Goal: Communication & Community: Participate in discussion

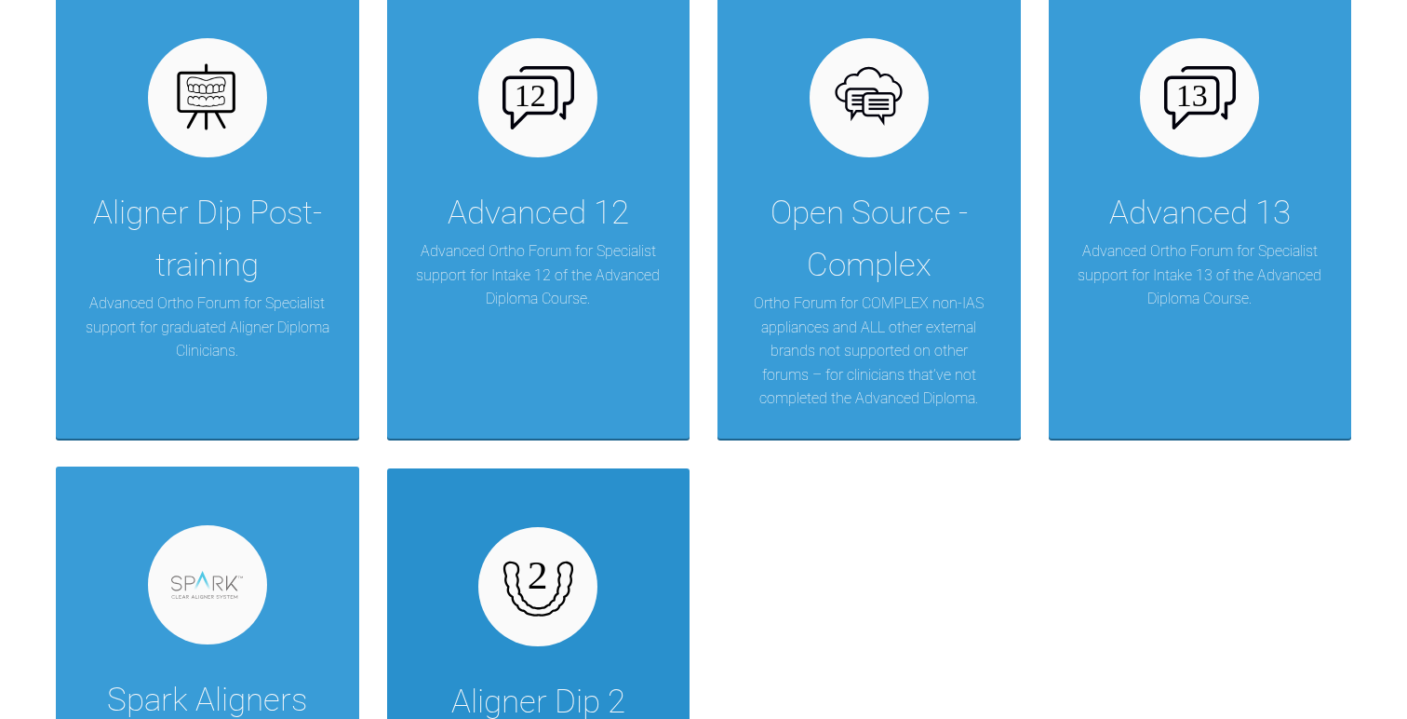
scroll to position [3362, 0]
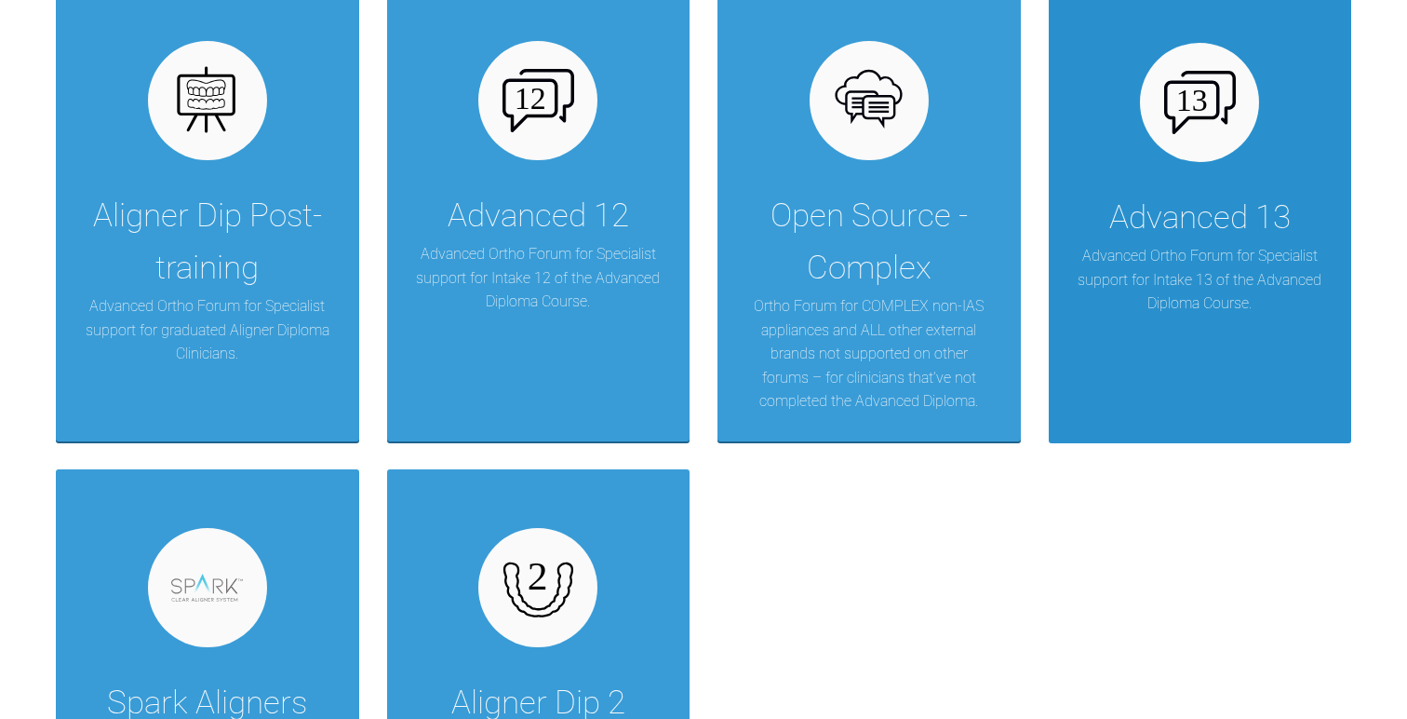
click at [1084, 289] on p "Advanced Ortho Forum for Specialist support for Intake 13 of the Advanced Diplo…" at bounding box center [1201, 280] width 248 height 72
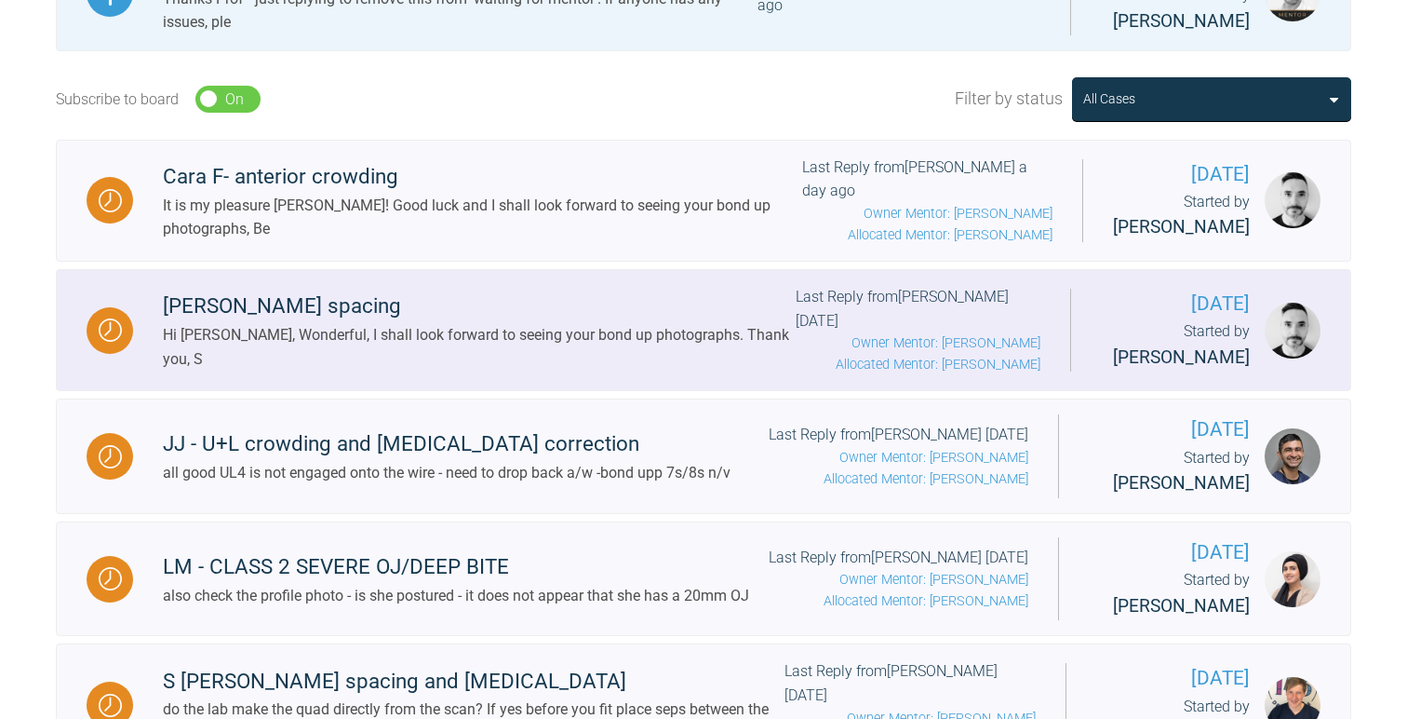
click at [693, 360] on div "Hi Derek, Wonderful, I shall look forward to seeing your bond up photographs. T…" at bounding box center [479, 346] width 633 height 47
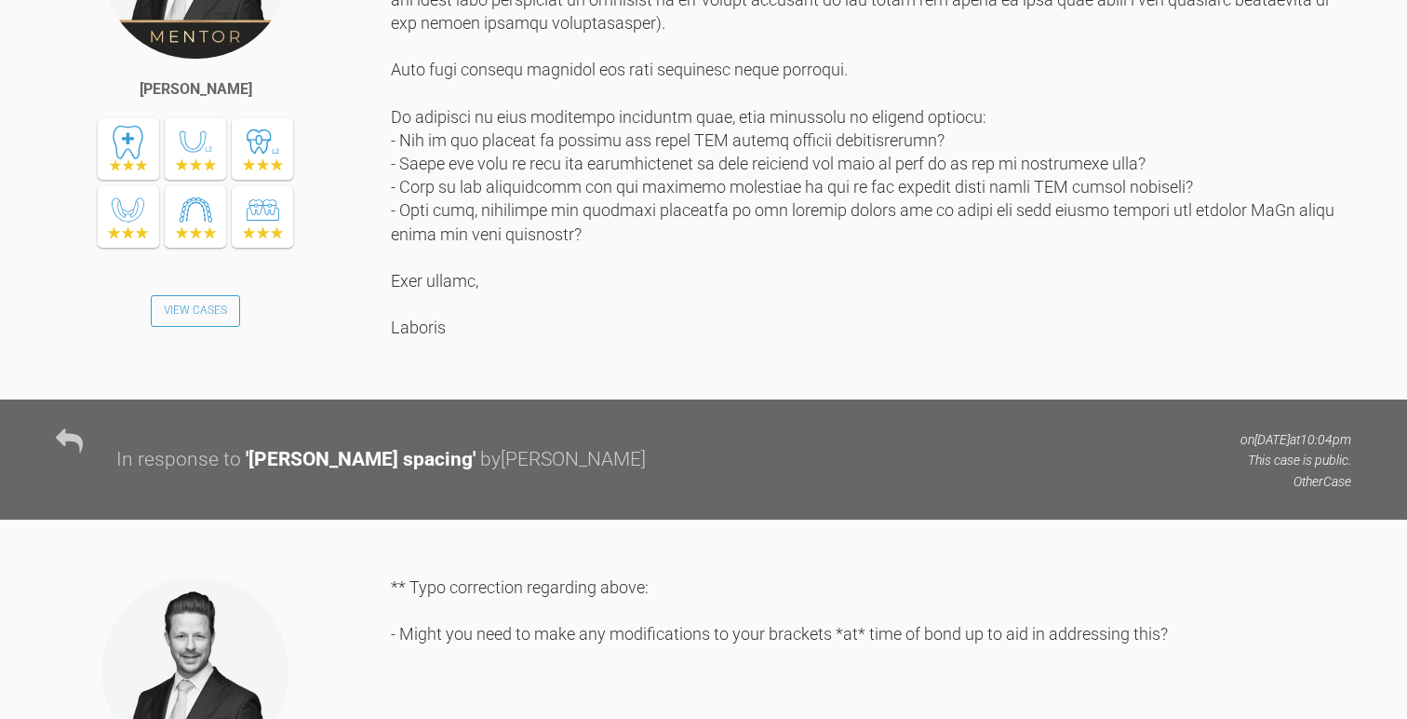
scroll to position [1397, 0]
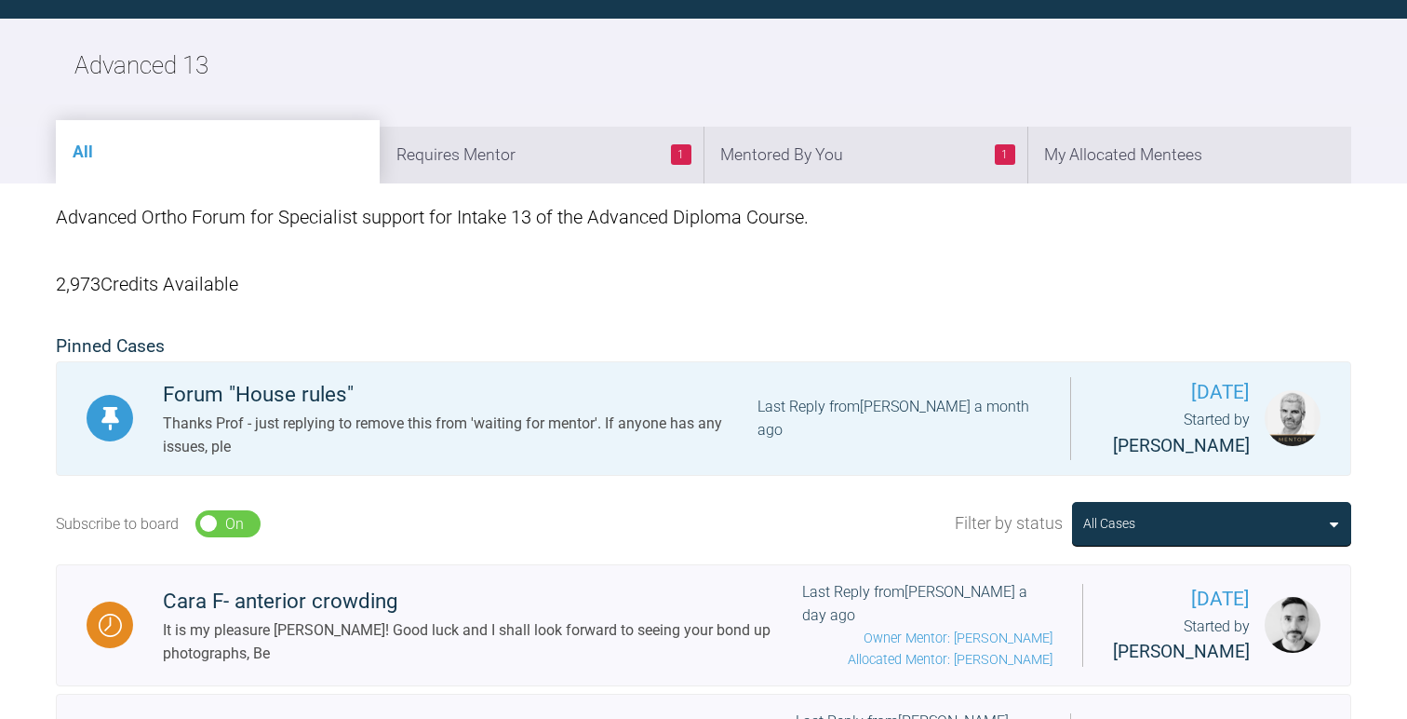
scroll to position [1397, 0]
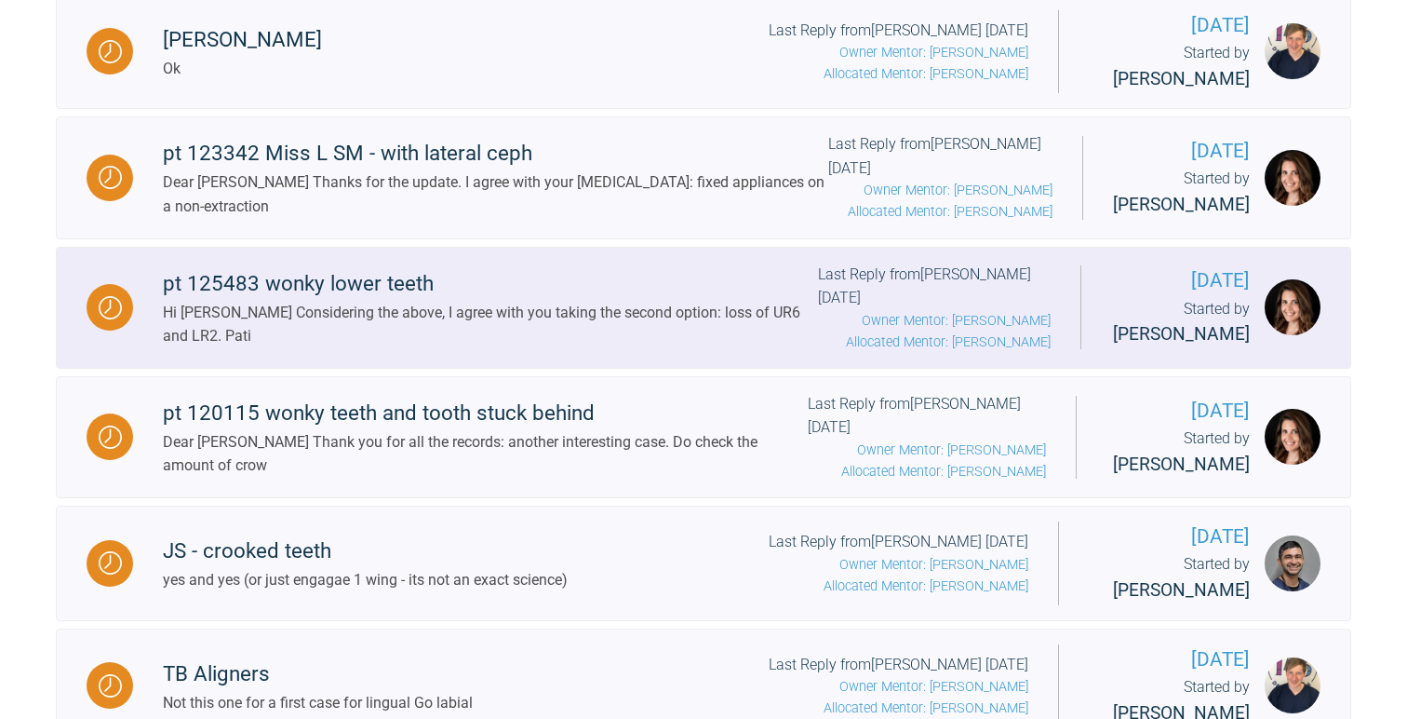
click at [465, 301] on div "pt 125483 wonky lower teeth" at bounding box center [490, 284] width 655 height 34
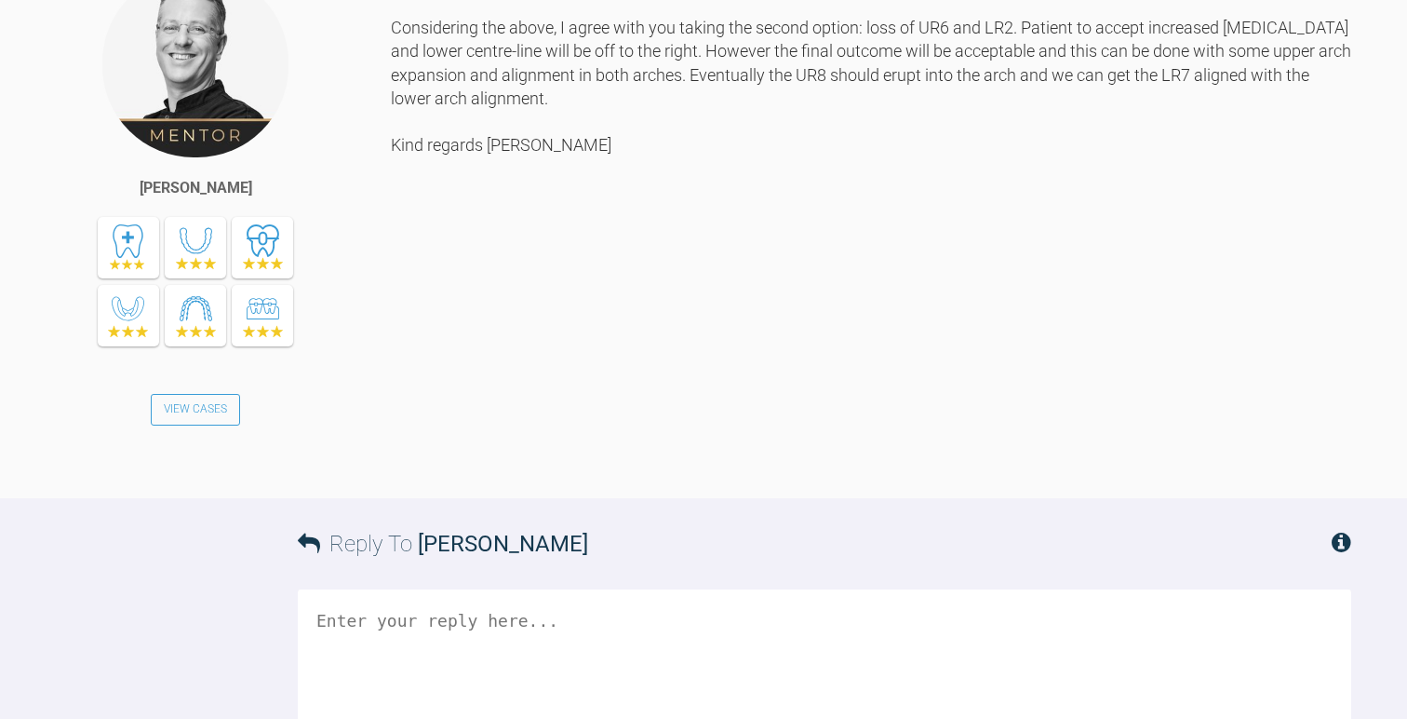
scroll to position [3225, 0]
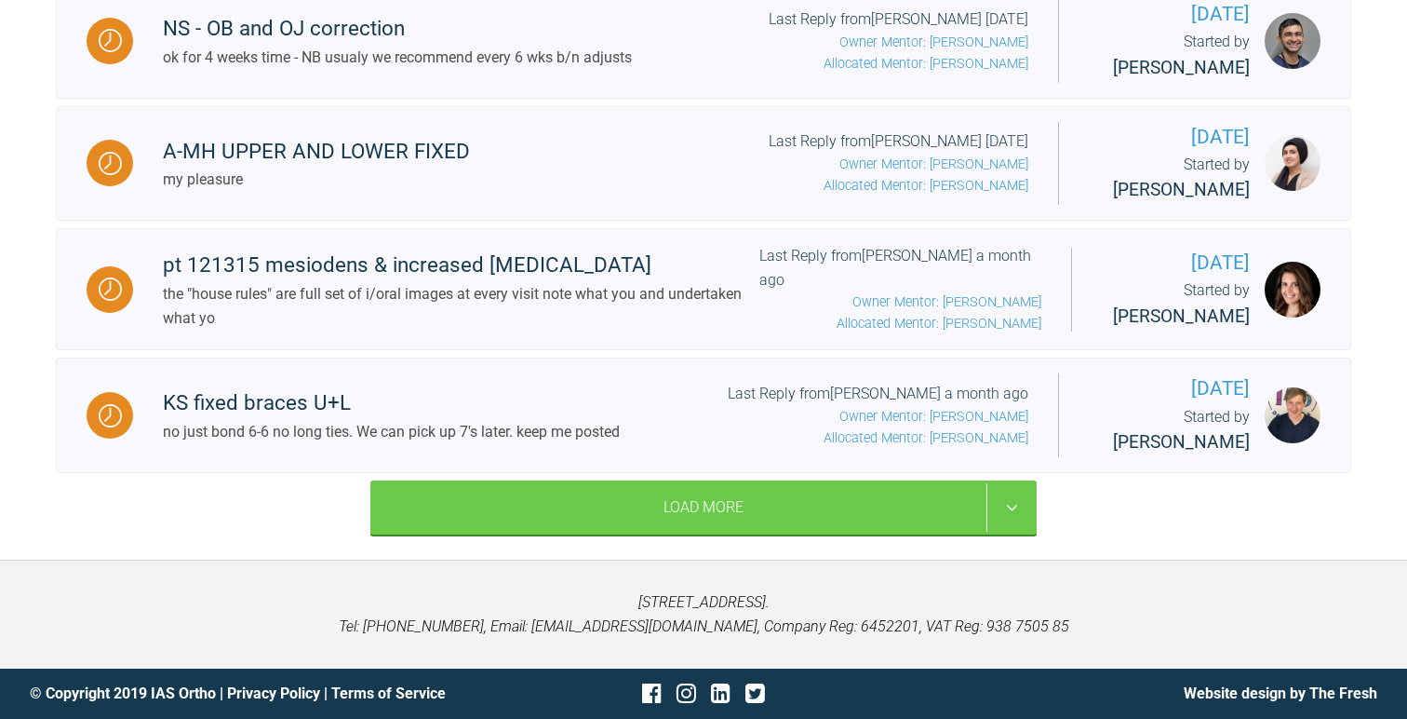
scroll to position [2721, 0]
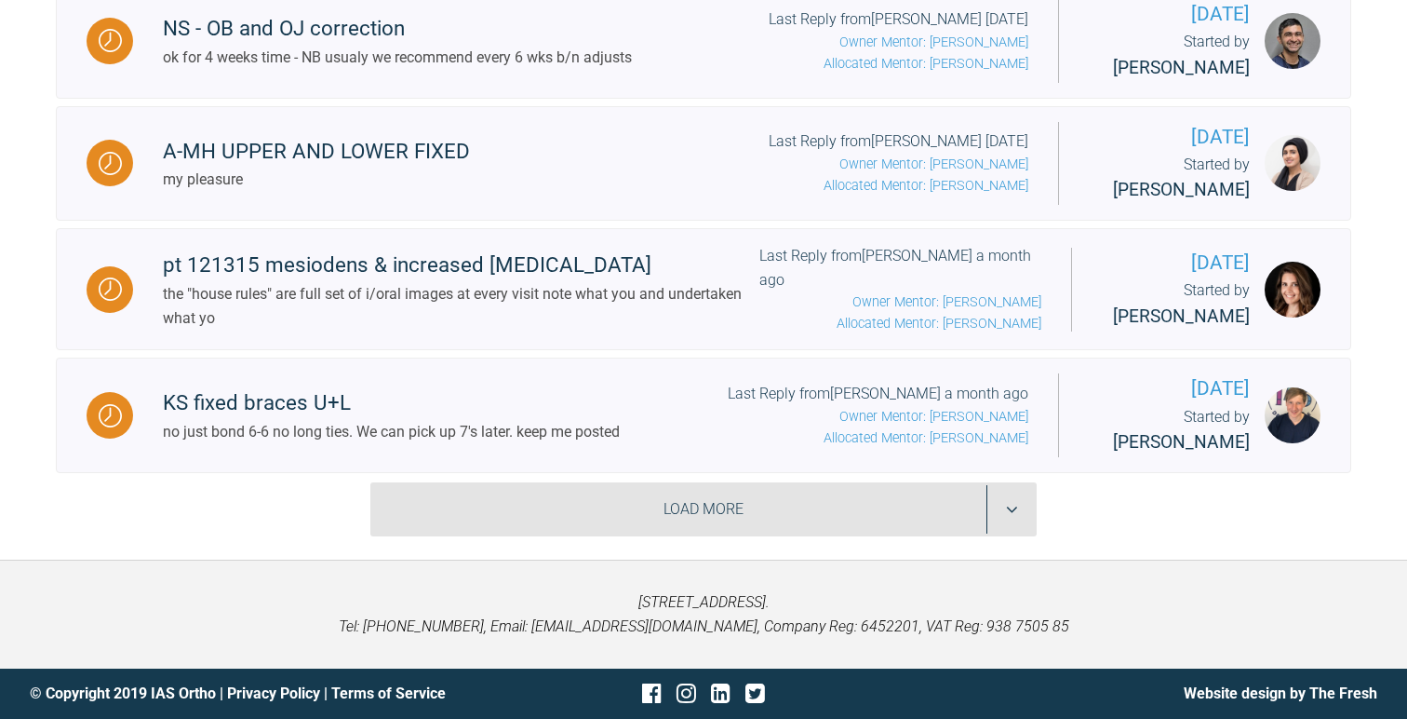
click at [598, 518] on div "Load More" at bounding box center [703, 509] width 667 height 54
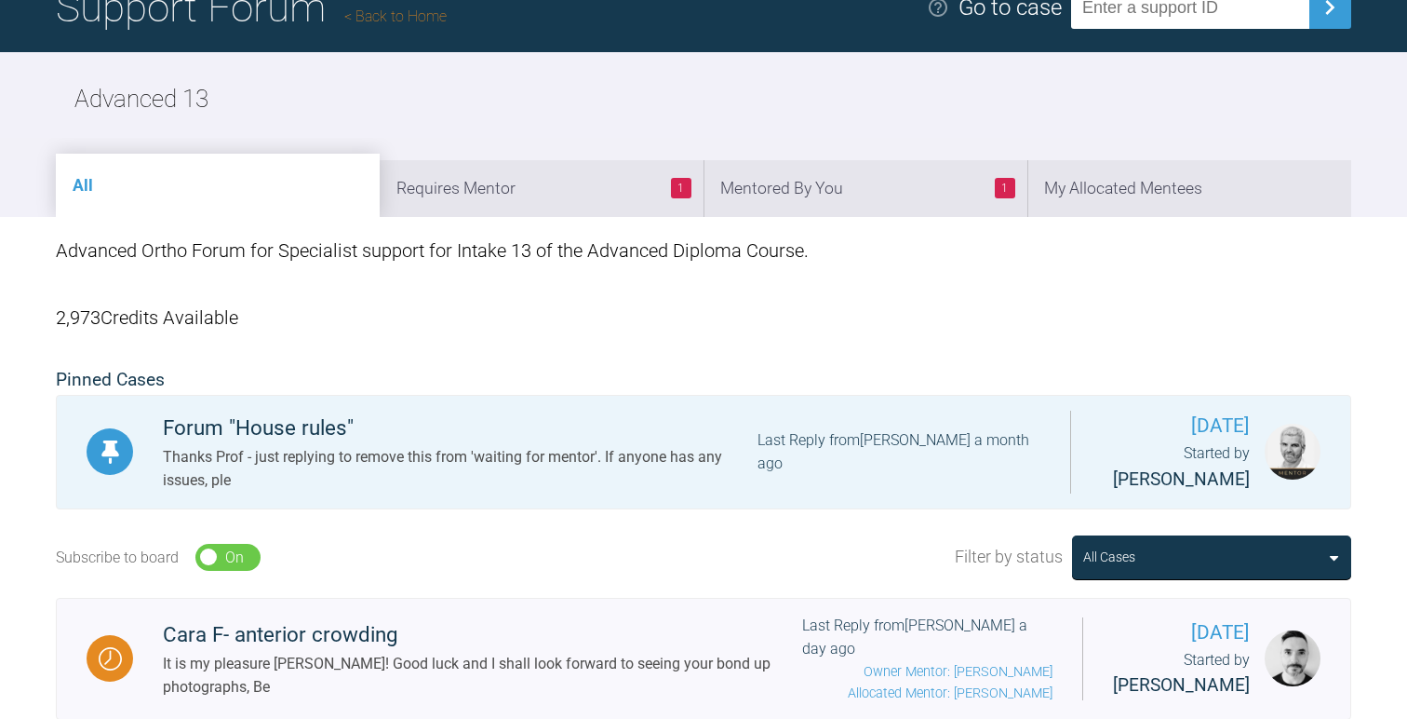
scroll to position [0, 0]
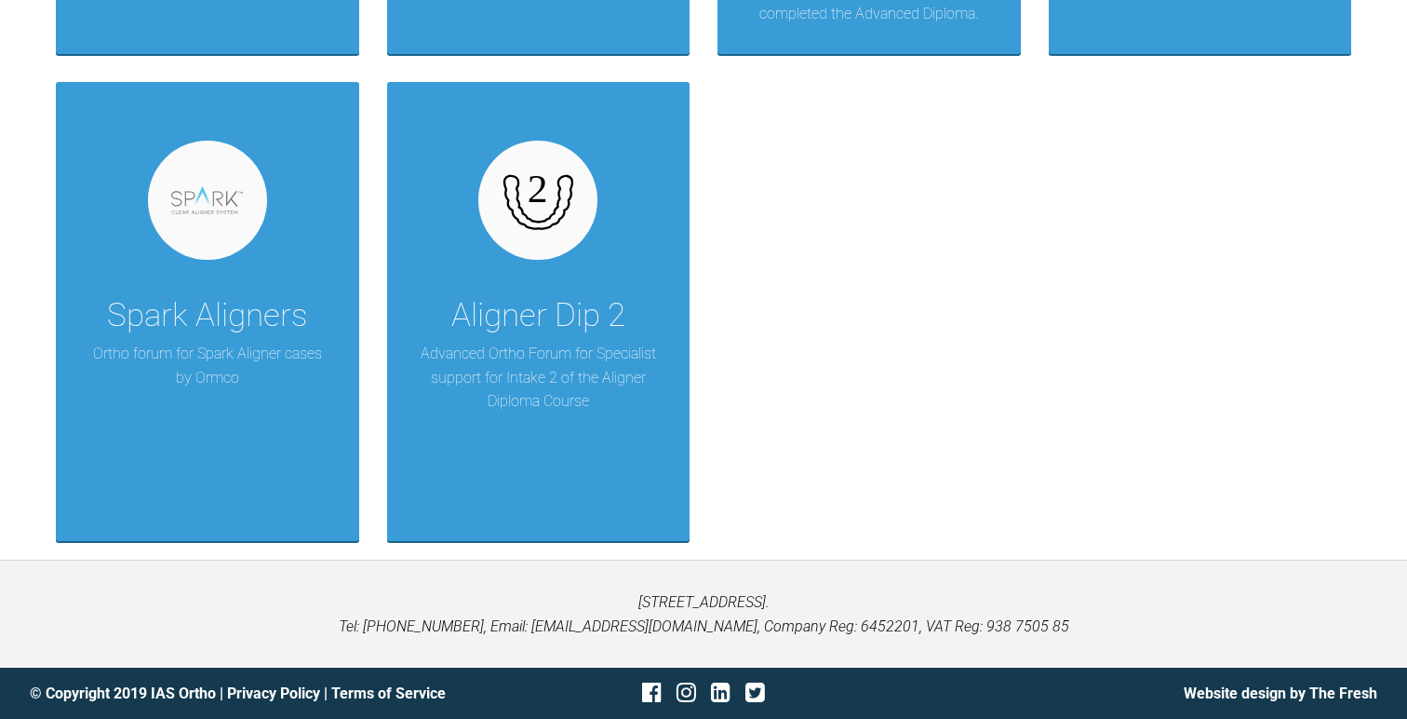
click at [491, 322] on div "Aligner Dip 2" at bounding box center [538, 316] width 174 height 52
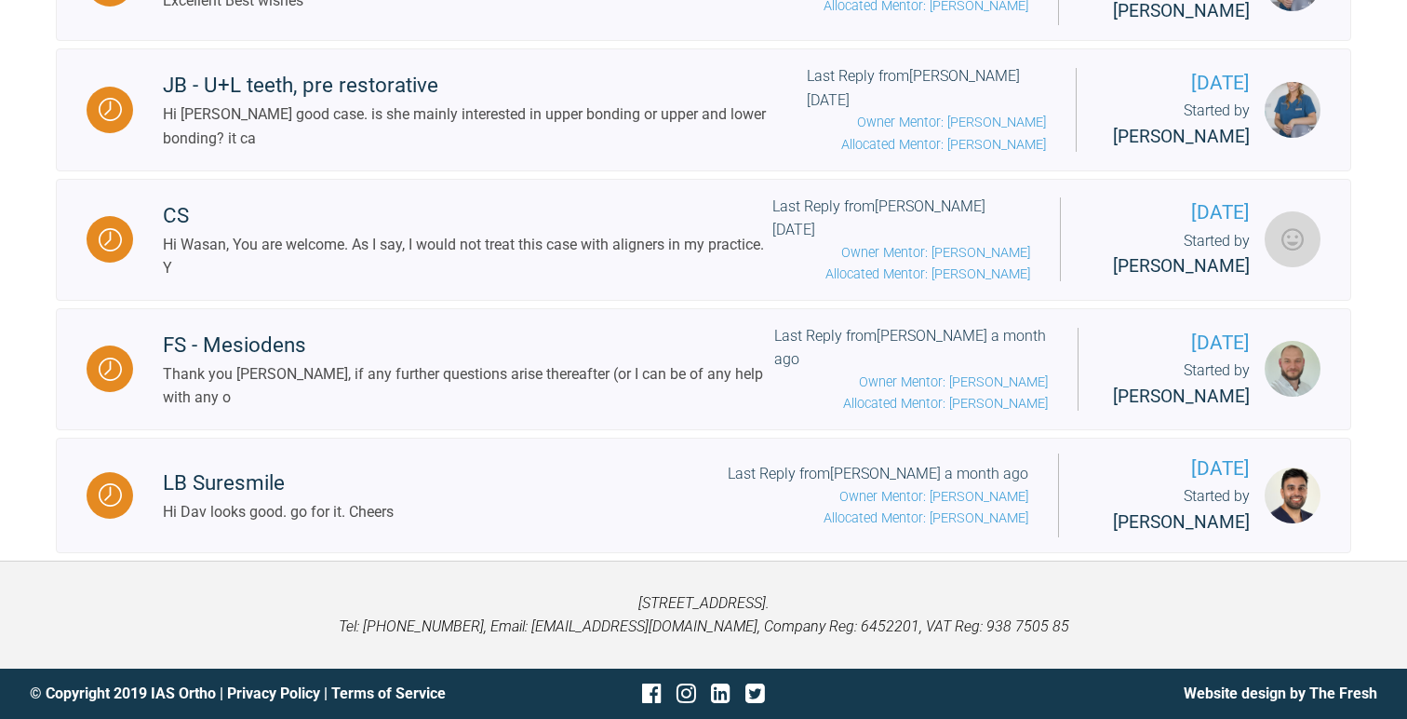
scroll to position [1555, 0]
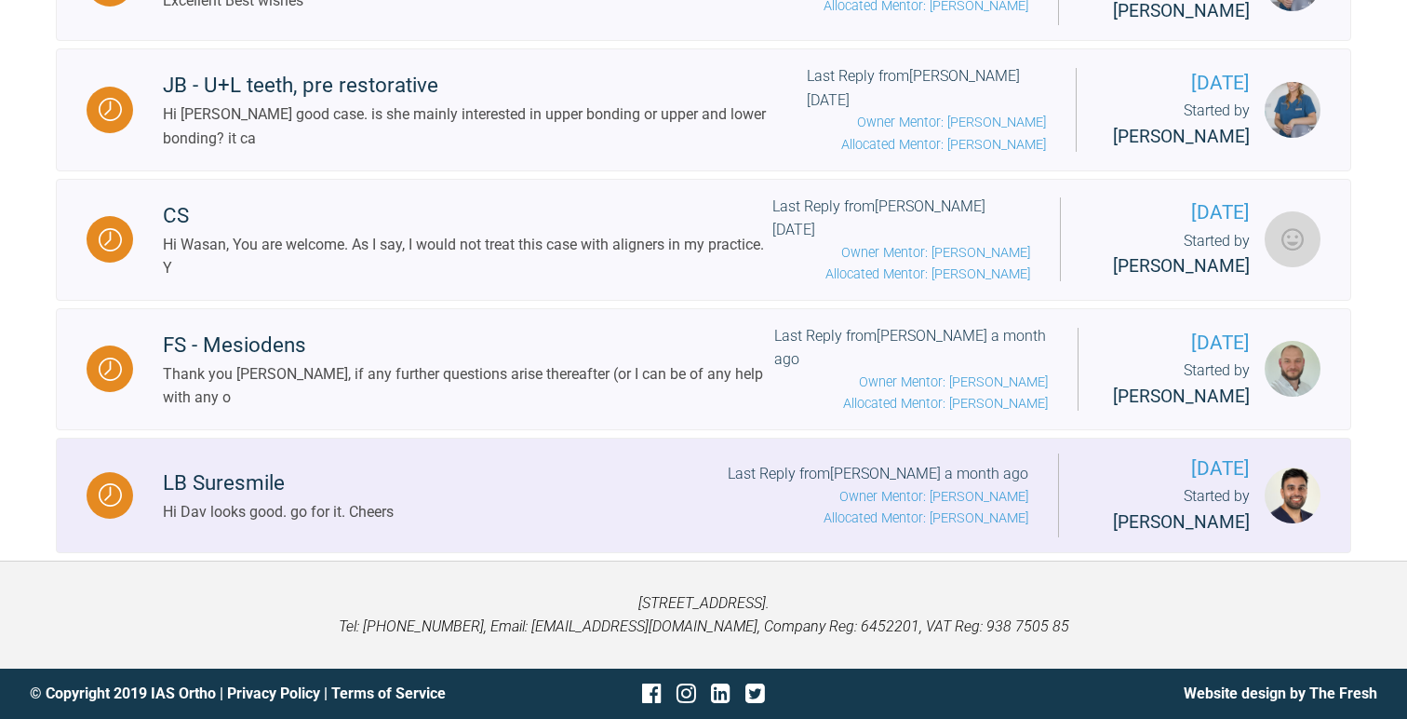
click at [569, 462] on div "LB Suresmile Hi Dav looks good. go for it. Cheers Last Reply from Prateek Mehta…" at bounding box center [595, 495] width 925 height 67
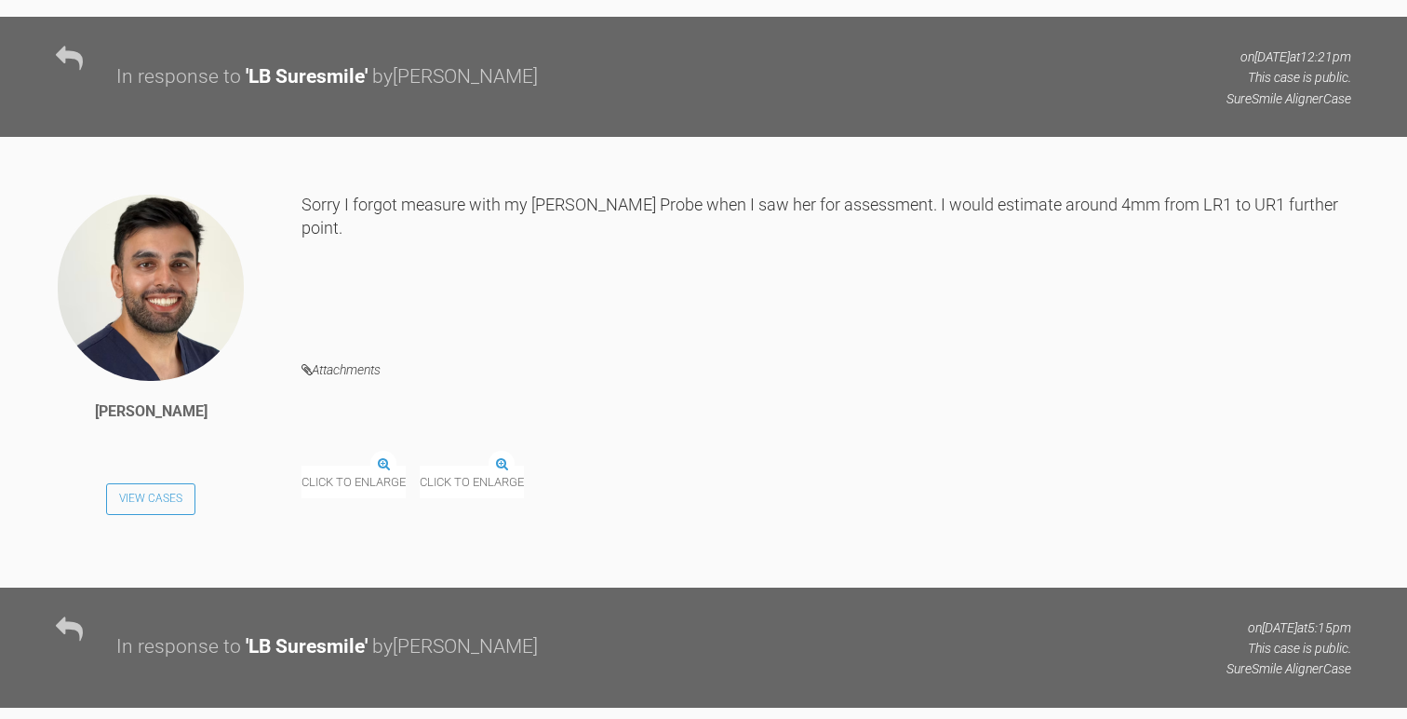
scroll to position [2155, 0]
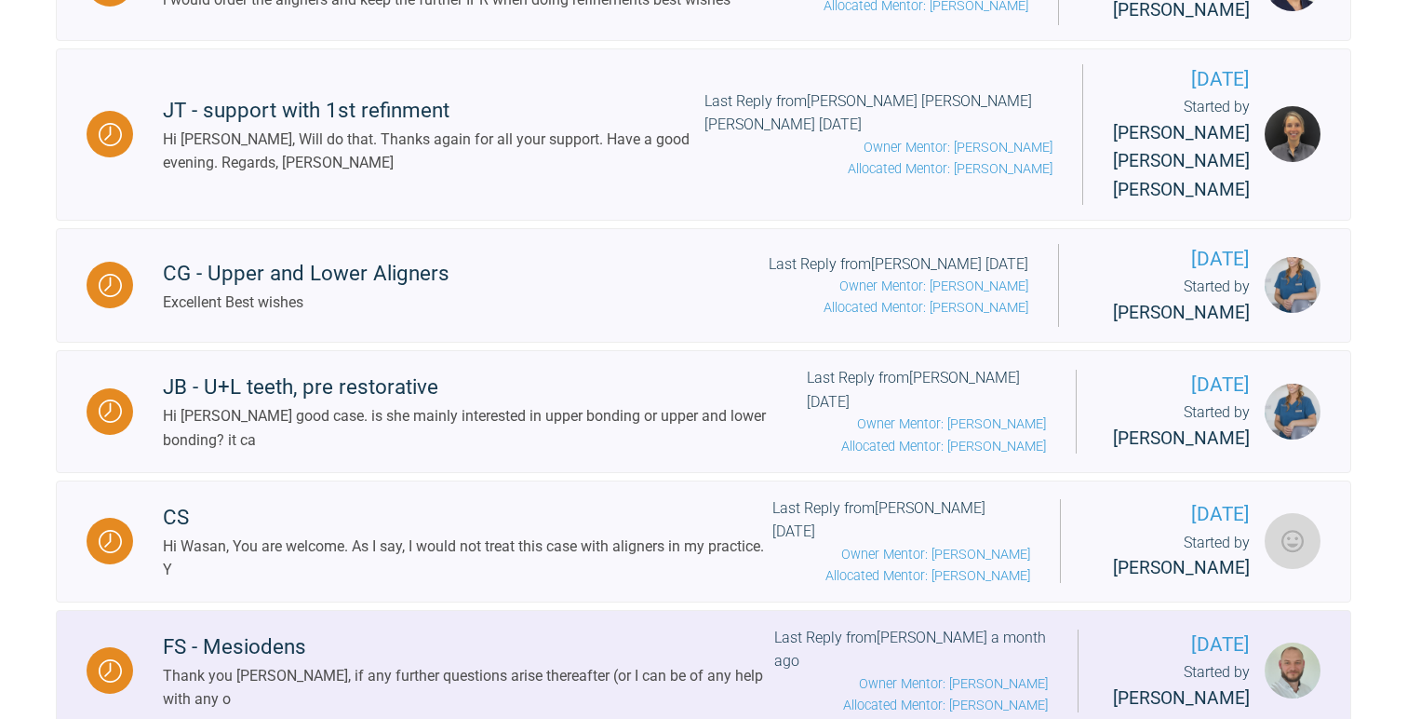
scroll to position [784, 0]
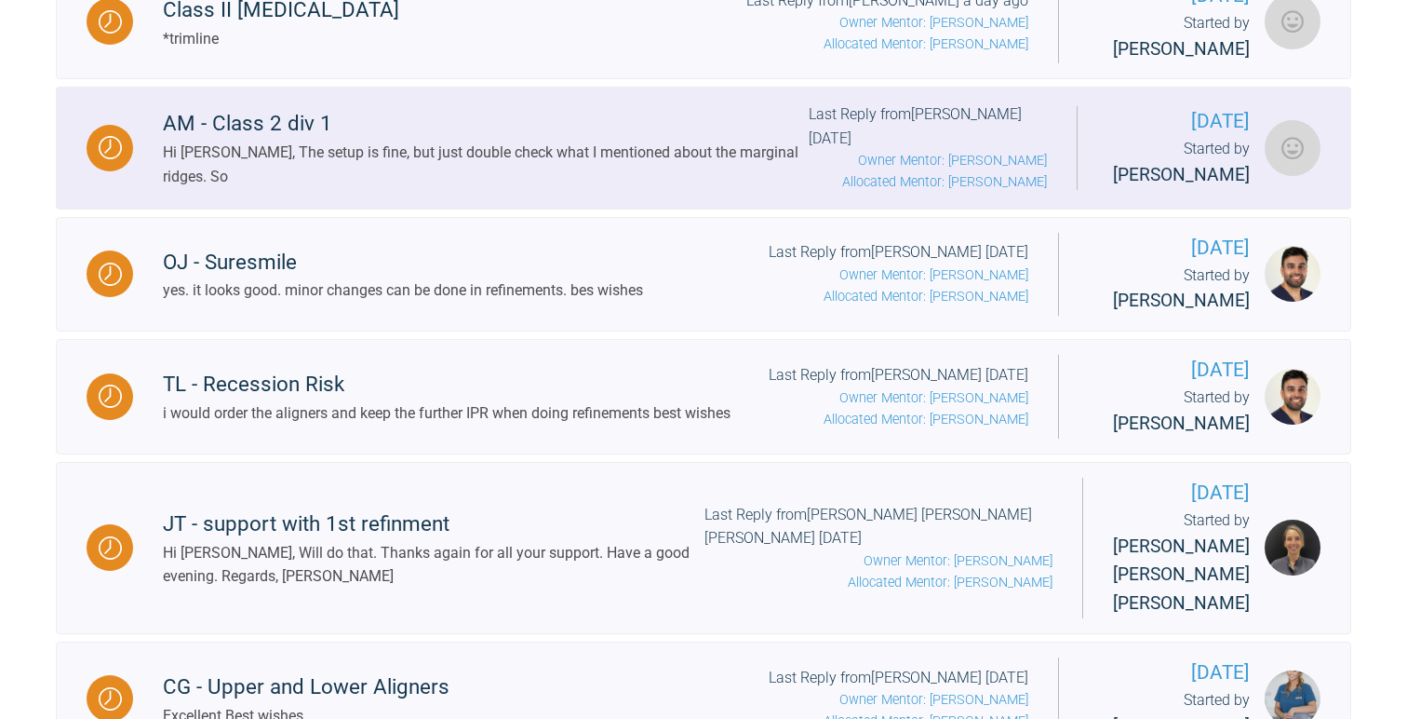
click at [605, 184] on div "Hi Yuliya, The setup is fine, but just double check what I mentioned about the …" at bounding box center [486, 164] width 646 height 47
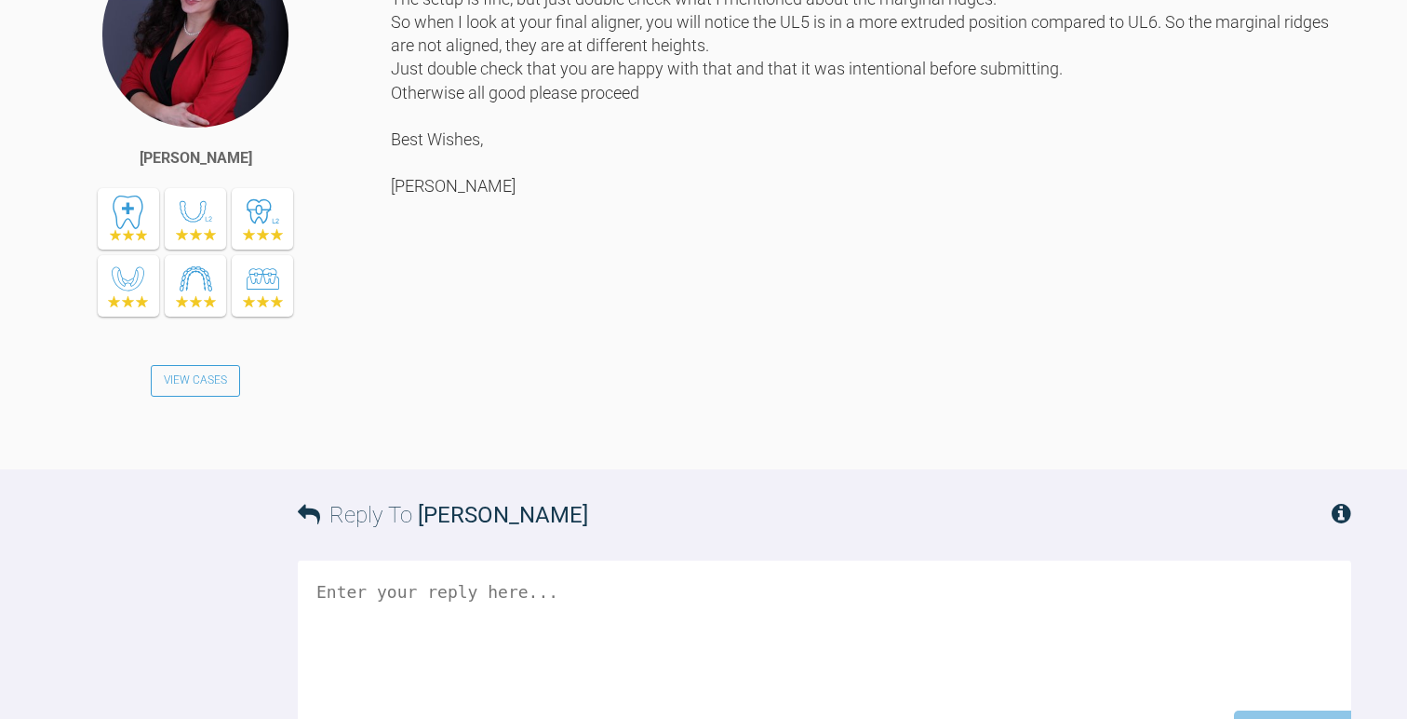
scroll to position [11307, 0]
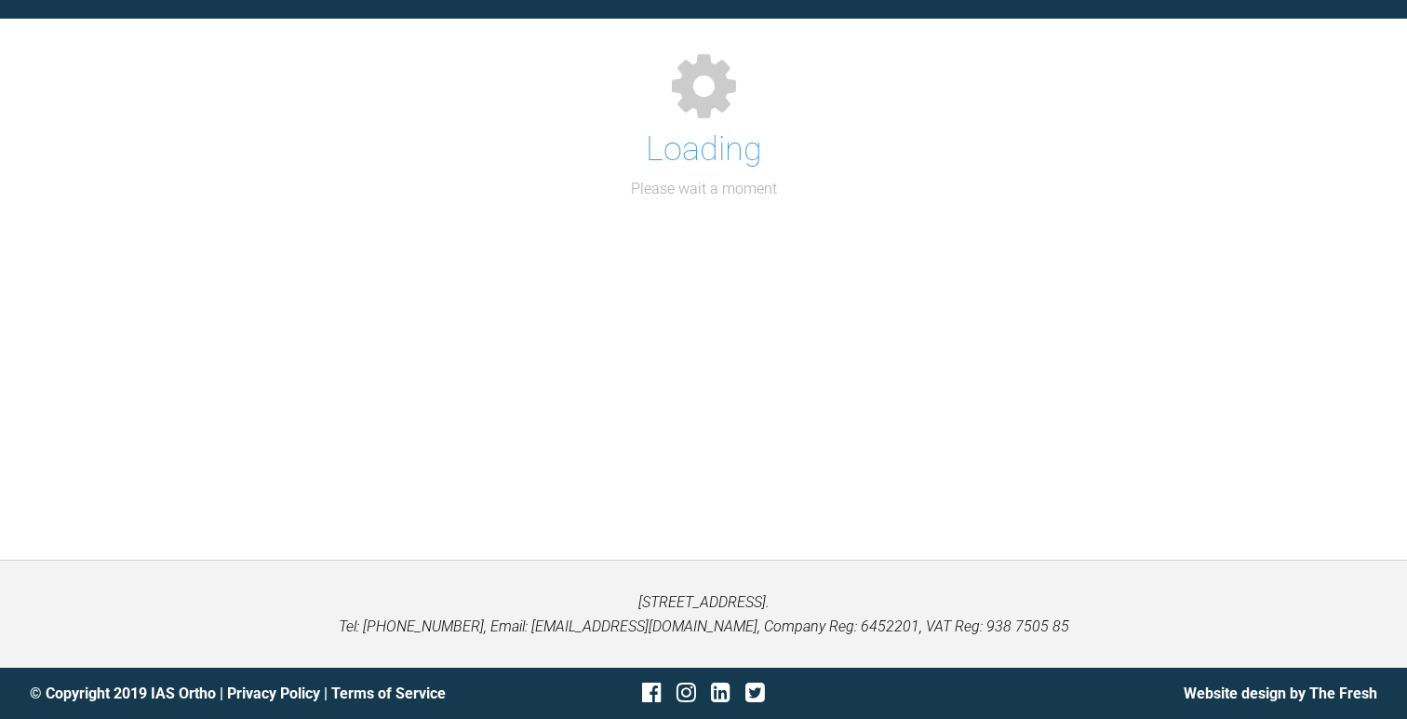
scroll to position [1555, 0]
